Goal: Find contact information: Find contact information

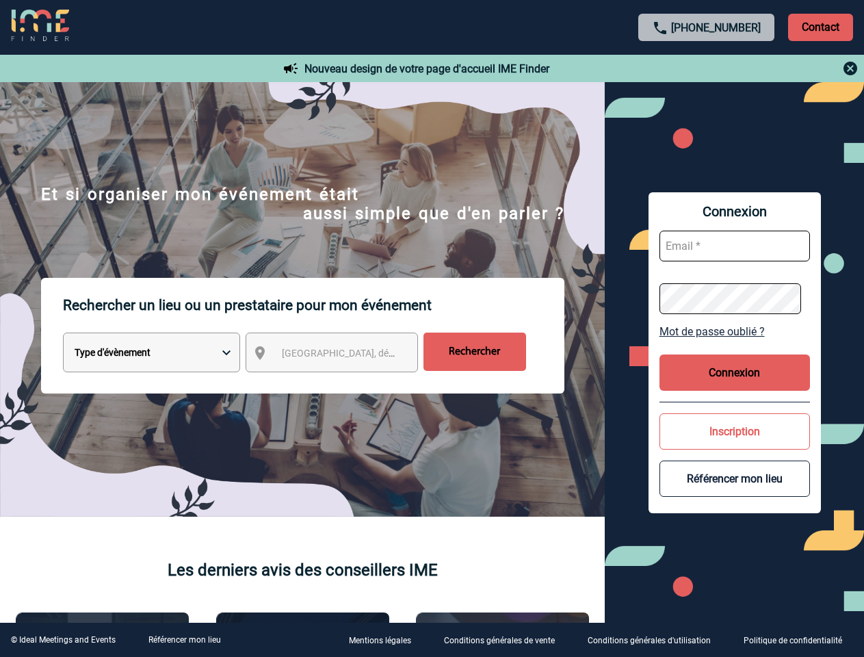
click at [432, 328] on p "Rechercher un lieu ou un prestataire pour mon événement" at bounding box center [313, 305] width 501 height 55
click at [820, 27] on p "Contact" at bounding box center [820, 27] width 65 height 27
click at [707, 68] on body "[PHONE_NUMBER] Contact Contact Nouveau design de votre page d'accueil IME Finde…" at bounding box center [432, 328] width 864 height 657
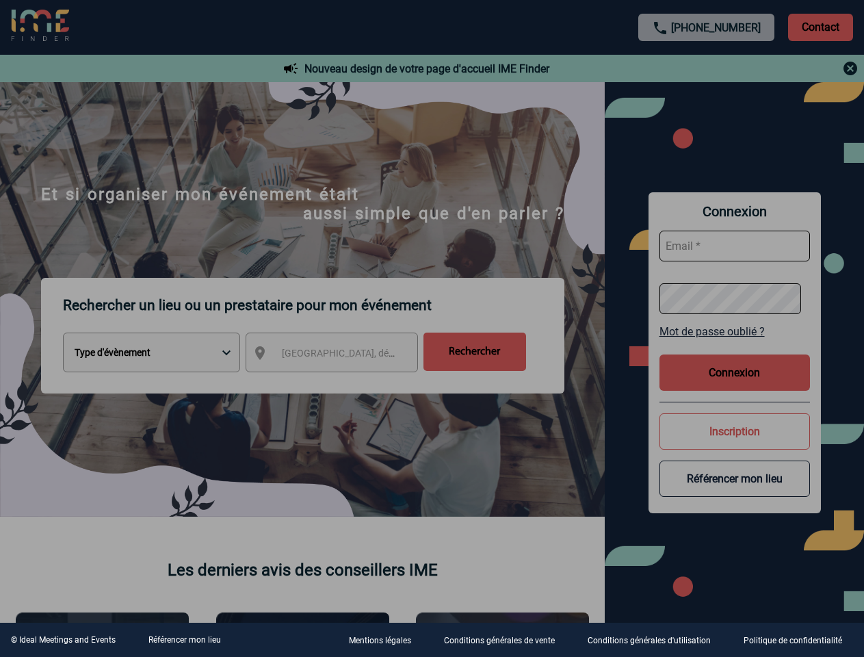
click at [344, 355] on div at bounding box center [432, 328] width 864 height 657
click at [735, 331] on div at bounding box center [432, 328] width 864 height 657
click at [735, 372] on div at bounding box center [432, 328] width 864 height 657
click at [735, 431] on div at bounding box center [432, 328] width 864 height 657
click at [735, 478] on div at bounding box center [432, 328] width 864 height 657
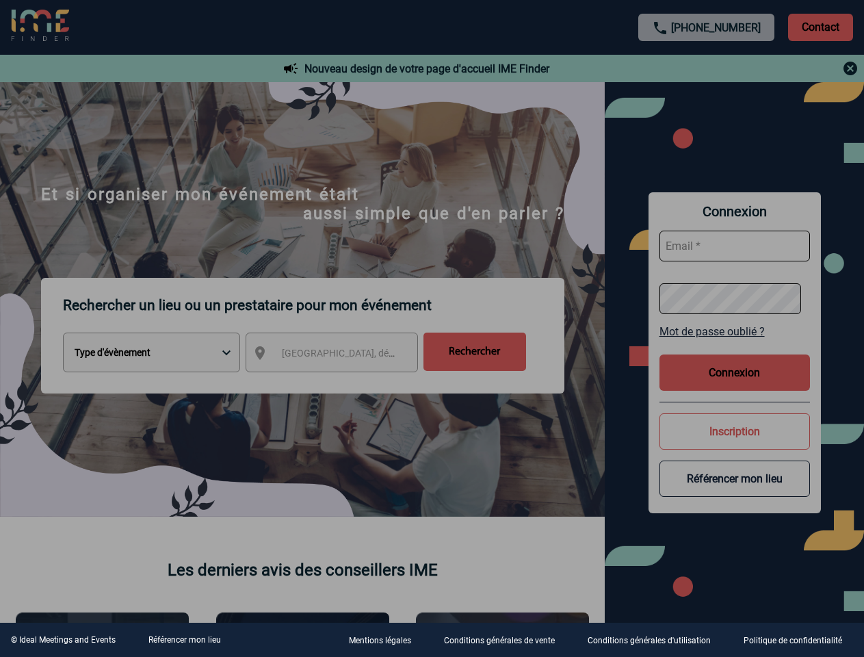
click at [184, 640] on link "Référencer mon lieu" at bounding box center [184, 640] width 73 height 10
